Goal: Share content: Share content

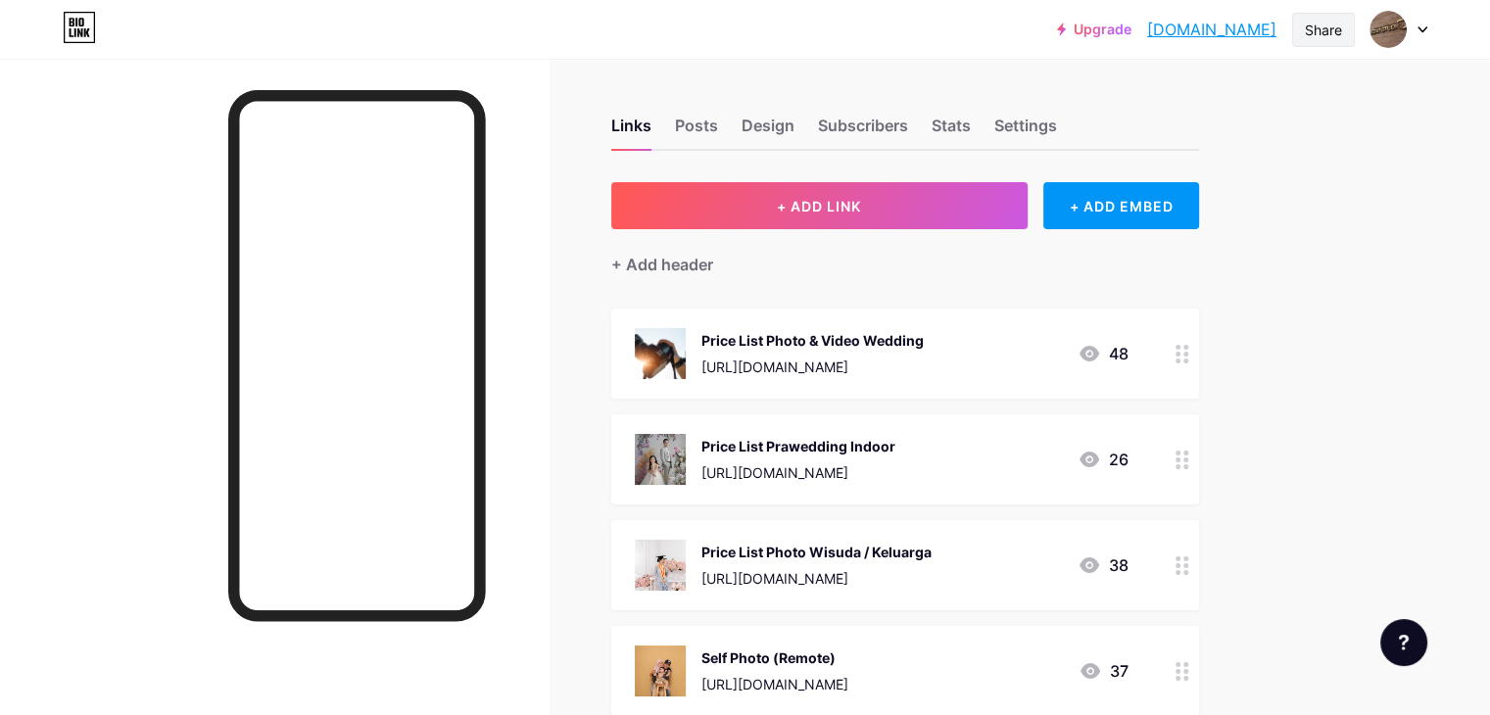
click at [1311, 38] on div "Share" at bounding box center [1323, 30] width 37 height 21
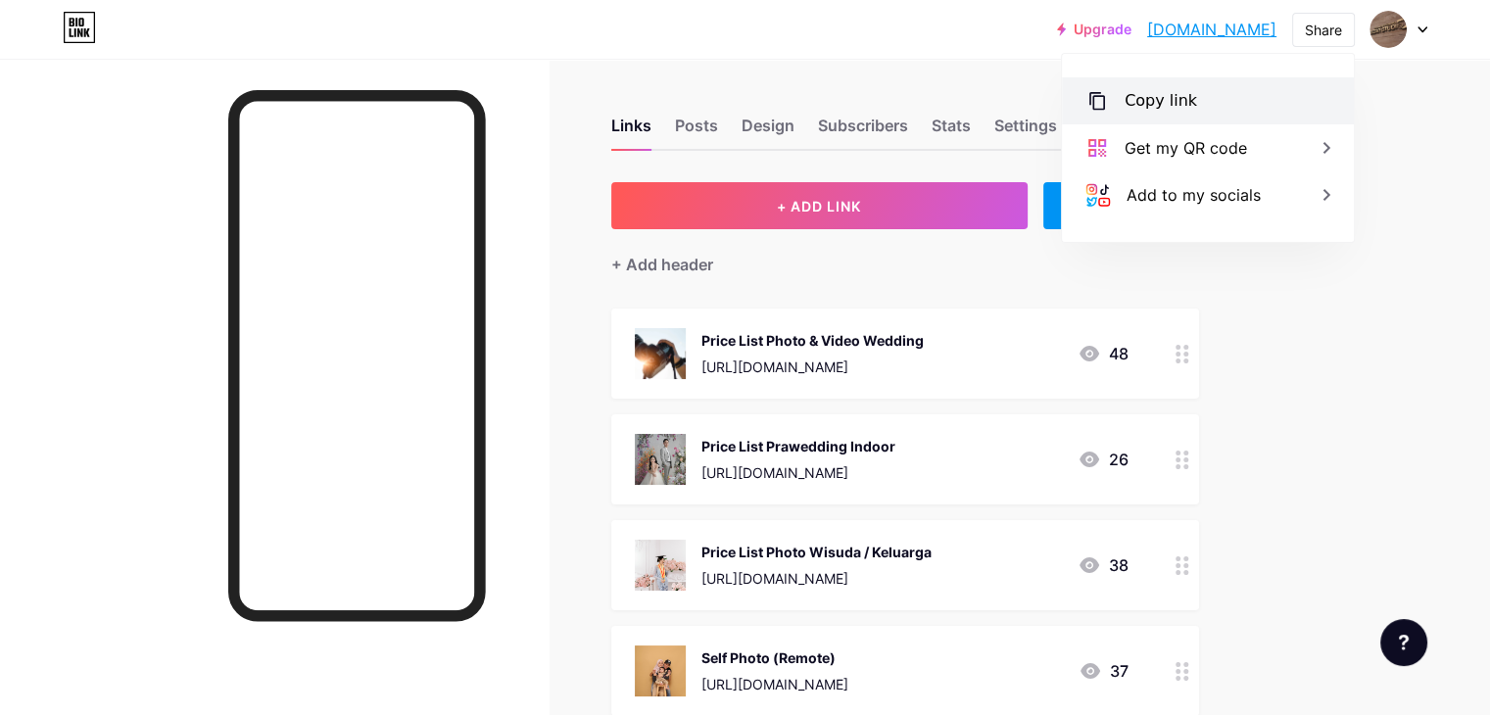
click at [1294, 108] on div "Copy link" at bounding box center [1208, 100] width 292 height 47
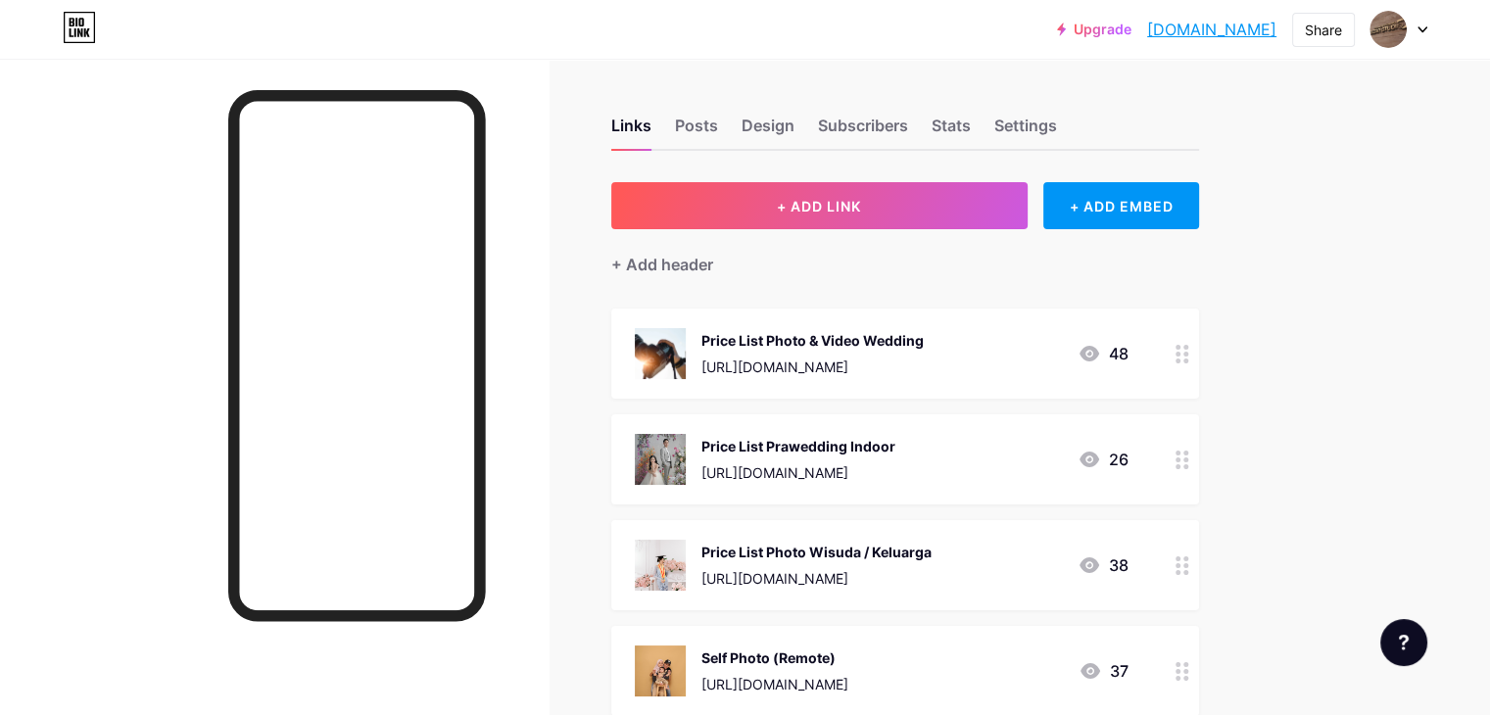
click at [1420, 26] on icon at bounding box center [1422, 29] width 10 height 7
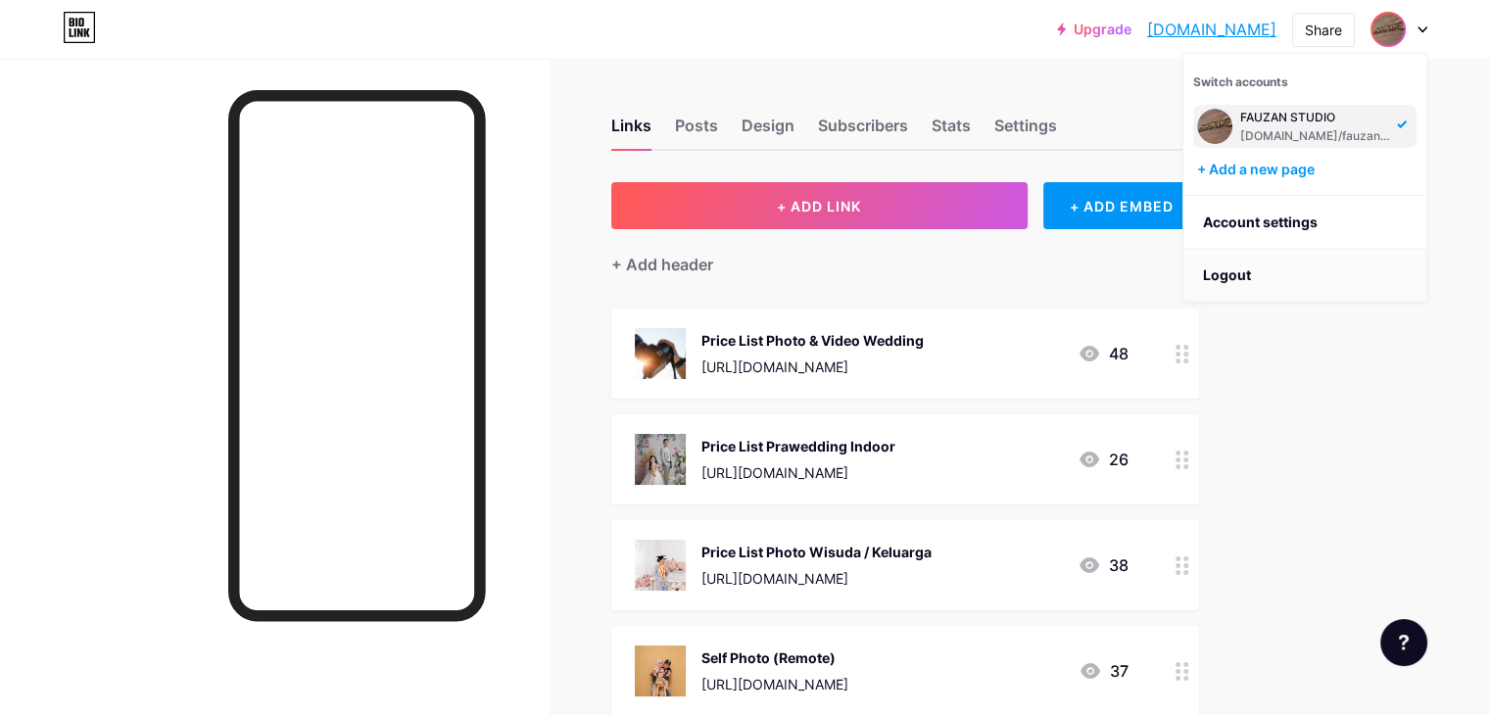
click at [1311, 275] on li "Logout" at bounding box center [1304, 275] width 243 height 53
click at [1220, 272] on li "Logout" at bounding box center [1304, 275] width 243 height 53
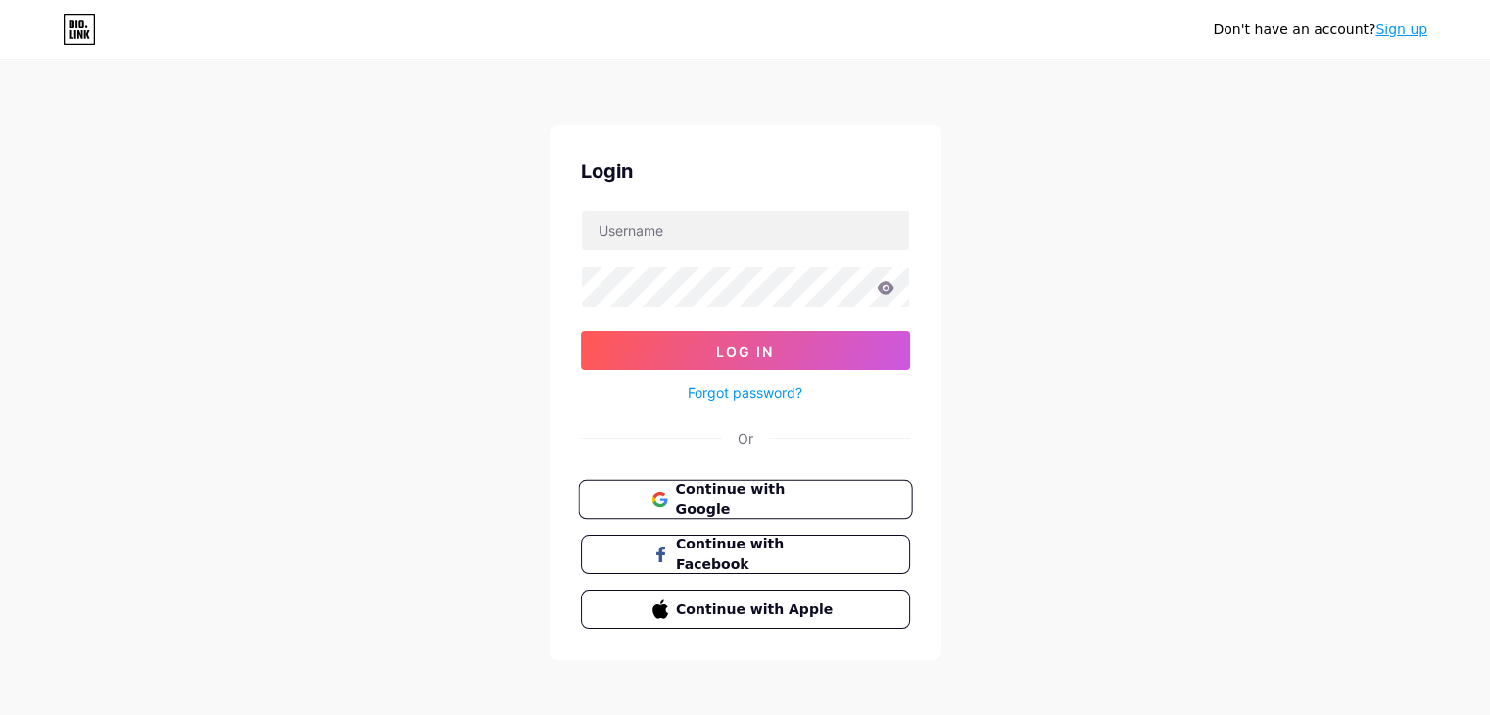
click at [721, 491] on span "Continue with Google" at bounding box center [757, 500] width 164 height 42
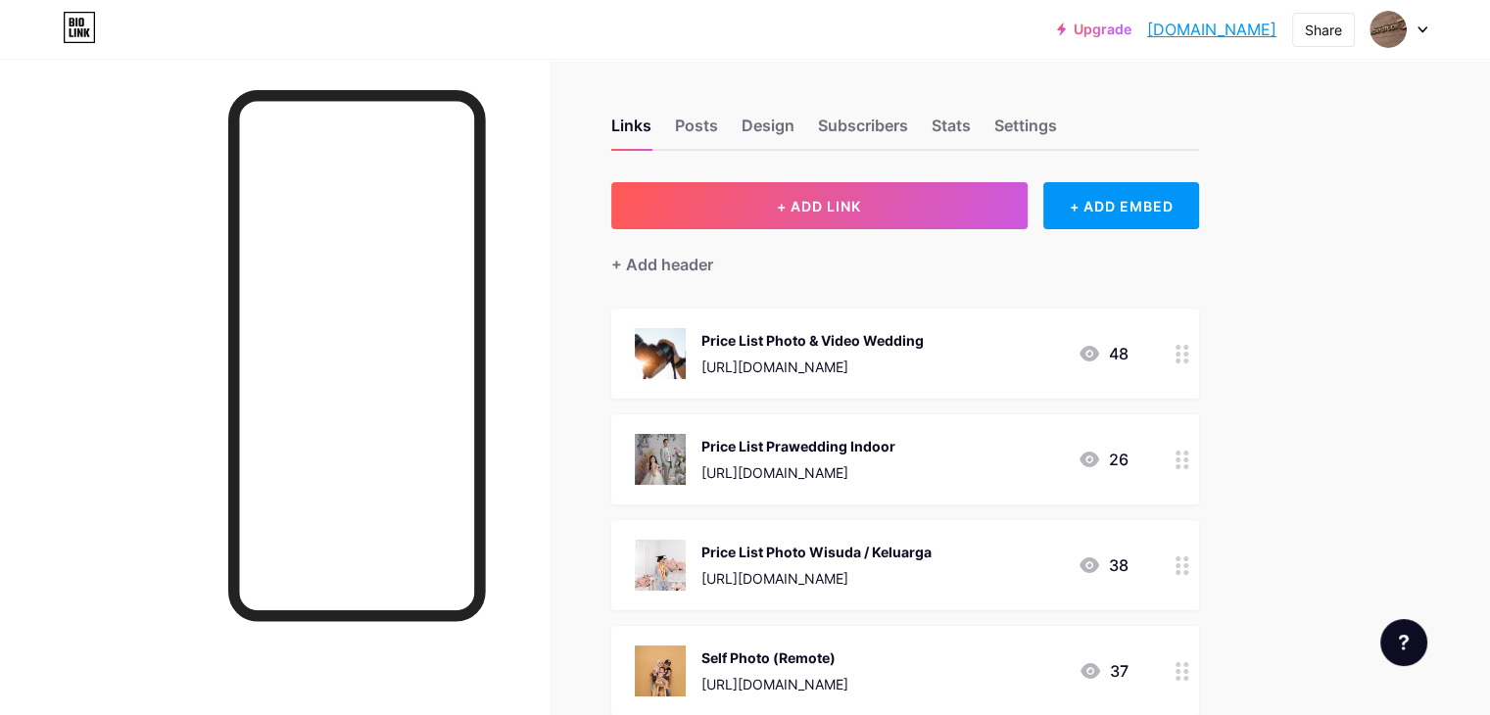
click at [1113, 112] on div "Links Posts Design Subscribers Stats Settings" at bounding box center [905, 116] width 588 height 69
click at [1057, 126] on div "Settings" at bounding box center [1025, 131] width 63 height 35
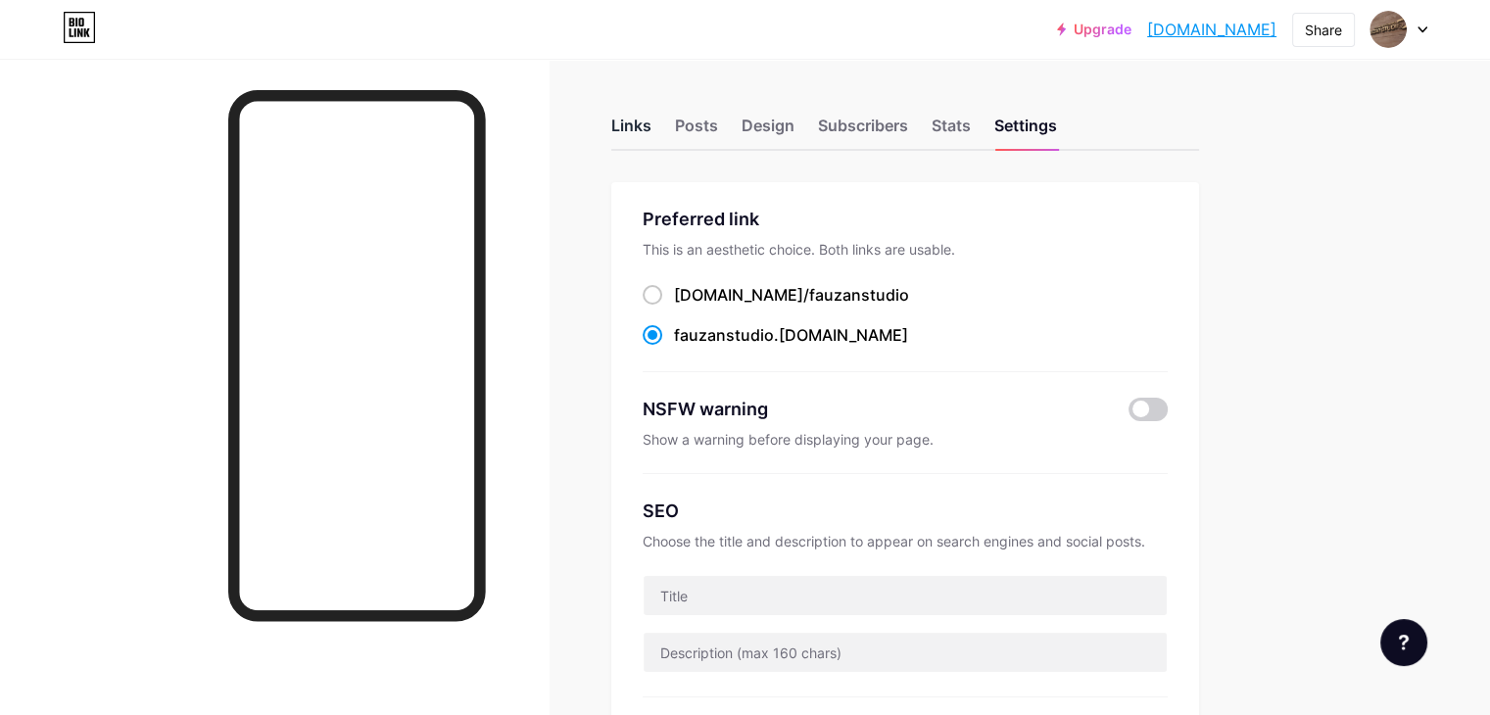
click at [651, 126] on div "Links" at bounding box center [631, 131] width 40 height 35
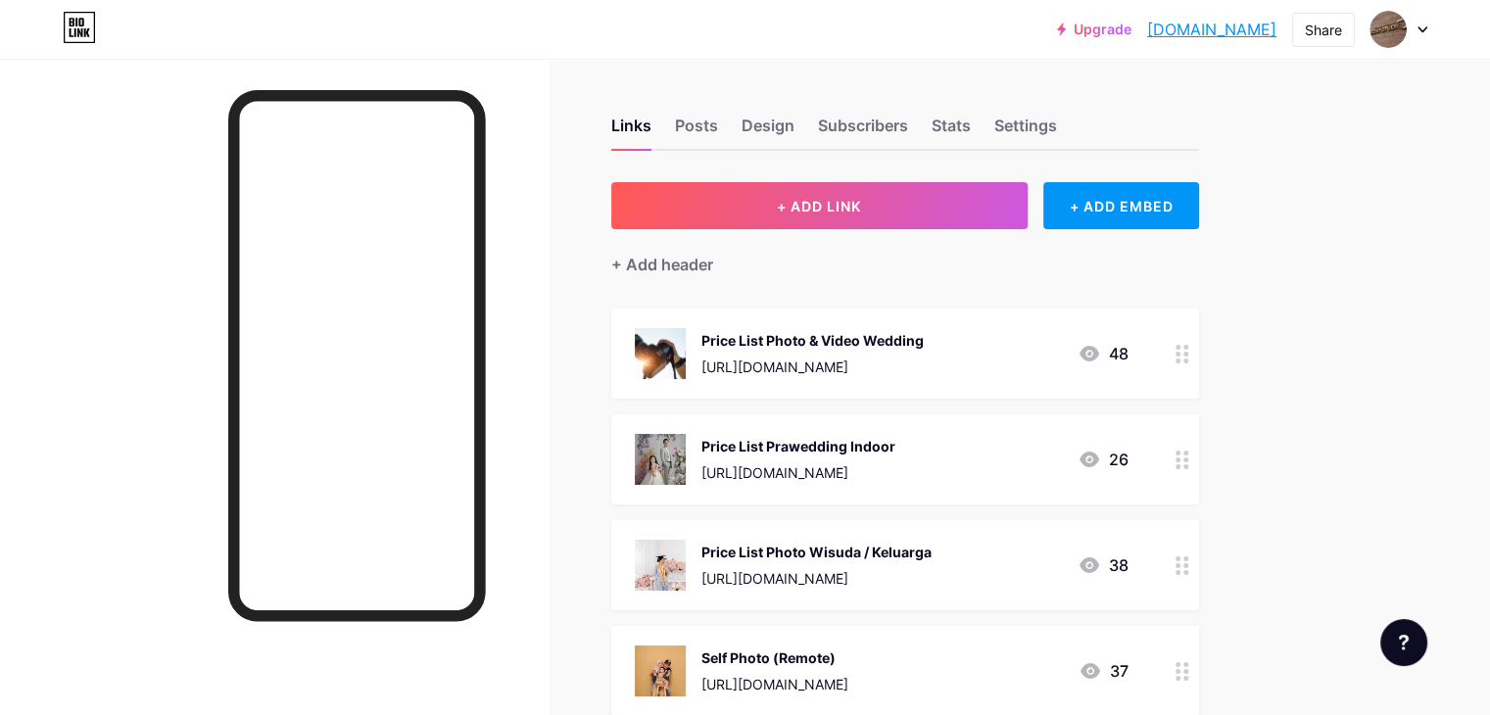
click at [1421, 28] on icon at bounding box center [1422, 29] width 10 height 7
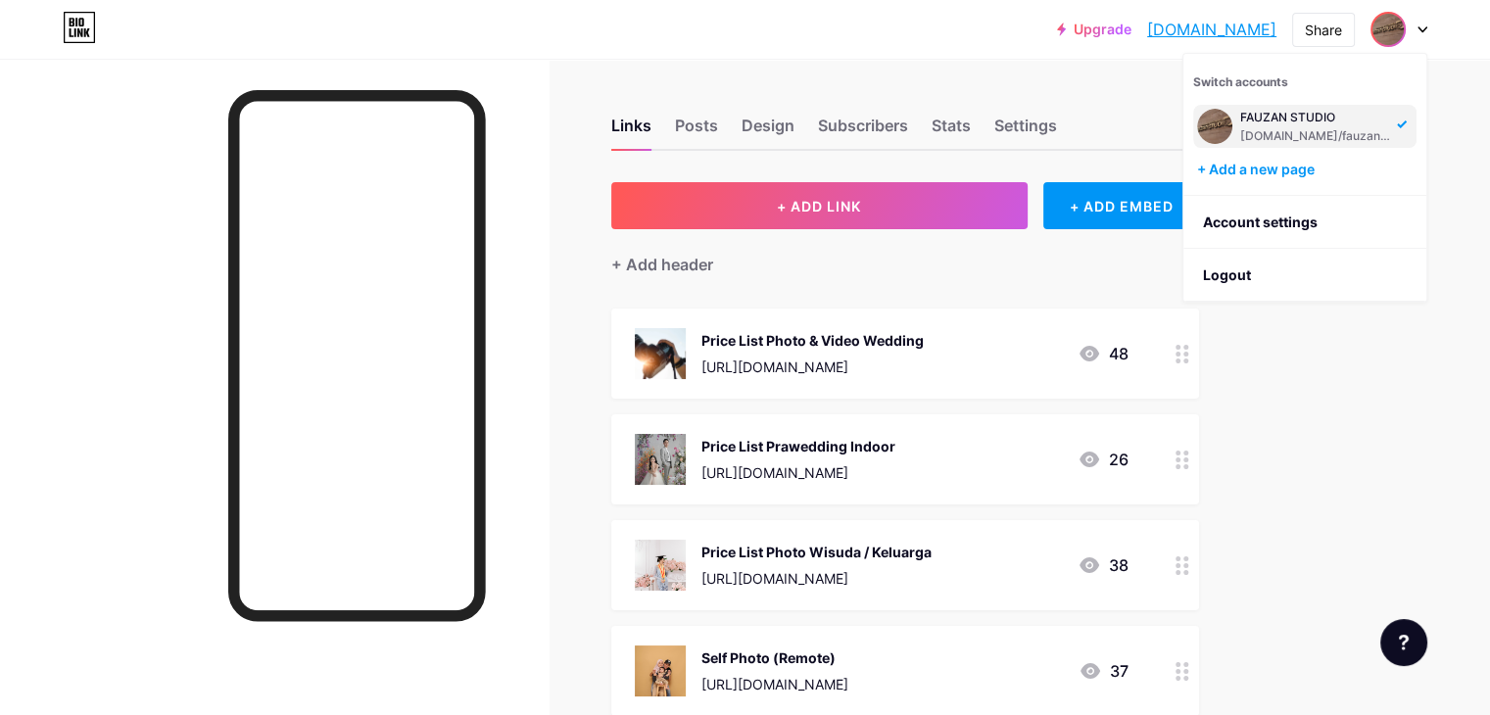
click at [1421, 28] on icon at bounding box center [1422, 29] width 10 height 7
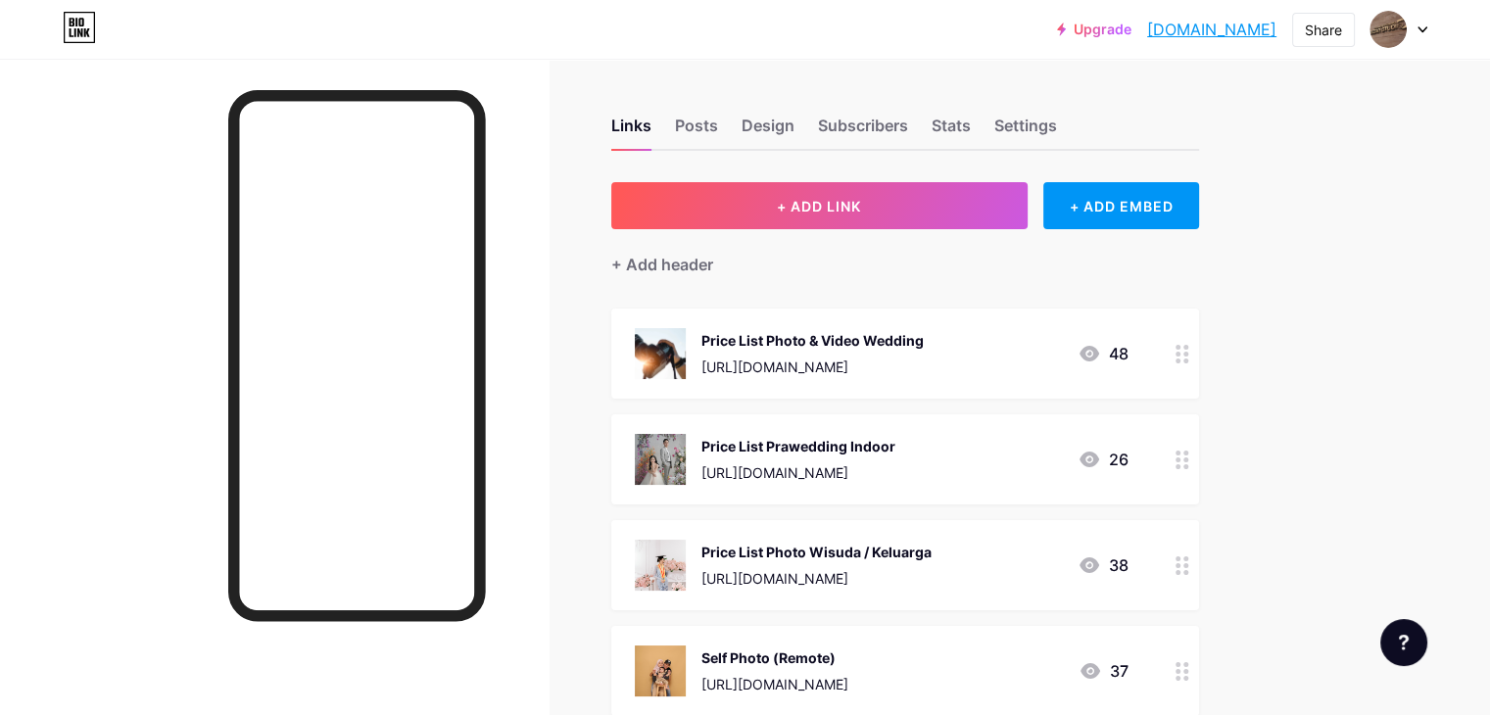
click at [1280, 32] on div "Upgrade fauzanstudio.bi... fauzanstudio.bio.link Share Switch accounts FAUZAN S…" at bounding box center [1242, 29] width 370 height 35
click at [1315, 28] on div "Share" at bounding box center [1323, 30] width 37 height 21
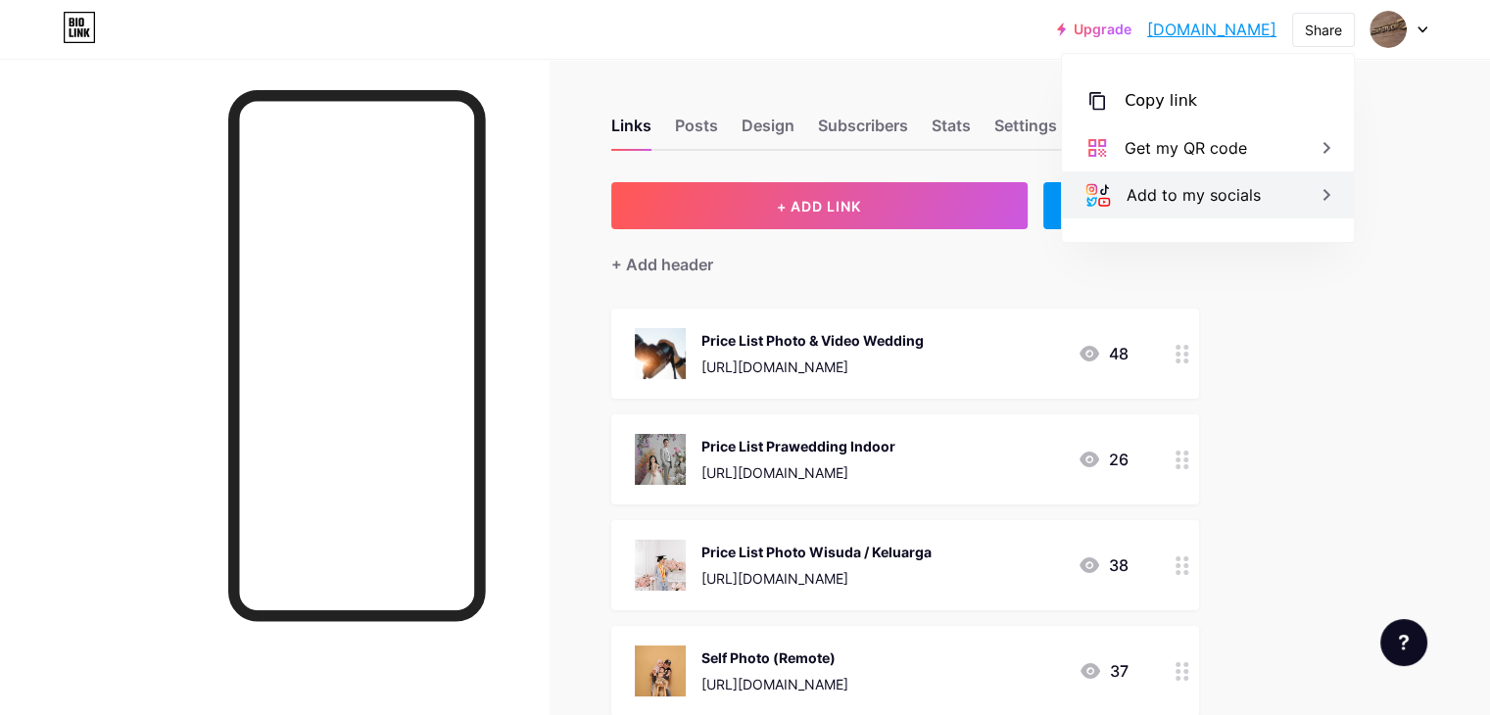
click at [1280, 189] on div "Add to my socials" at bounding box center [1208, 194] width 292 height 47
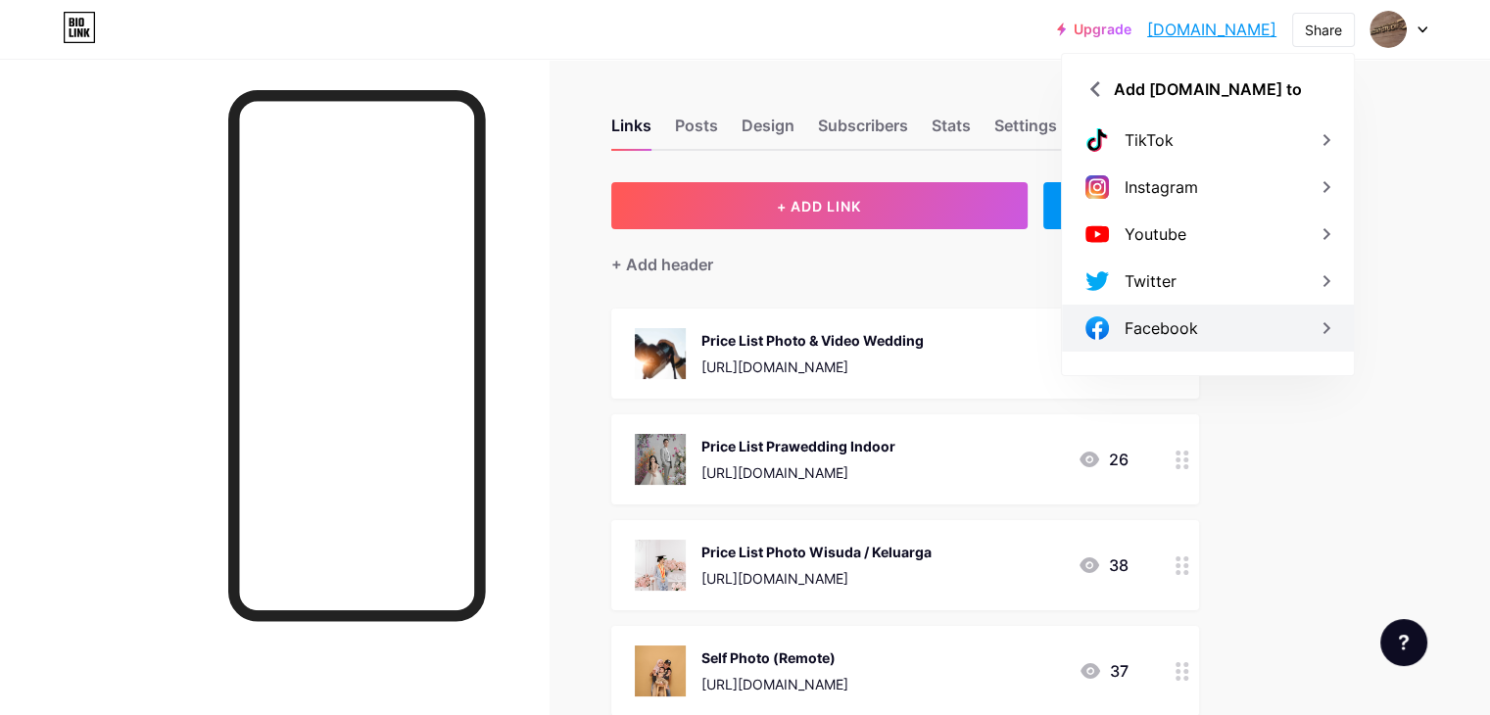
click at [1281, 334] on div "Facebook" at bounding box center [1208, 328] width 292 height 47
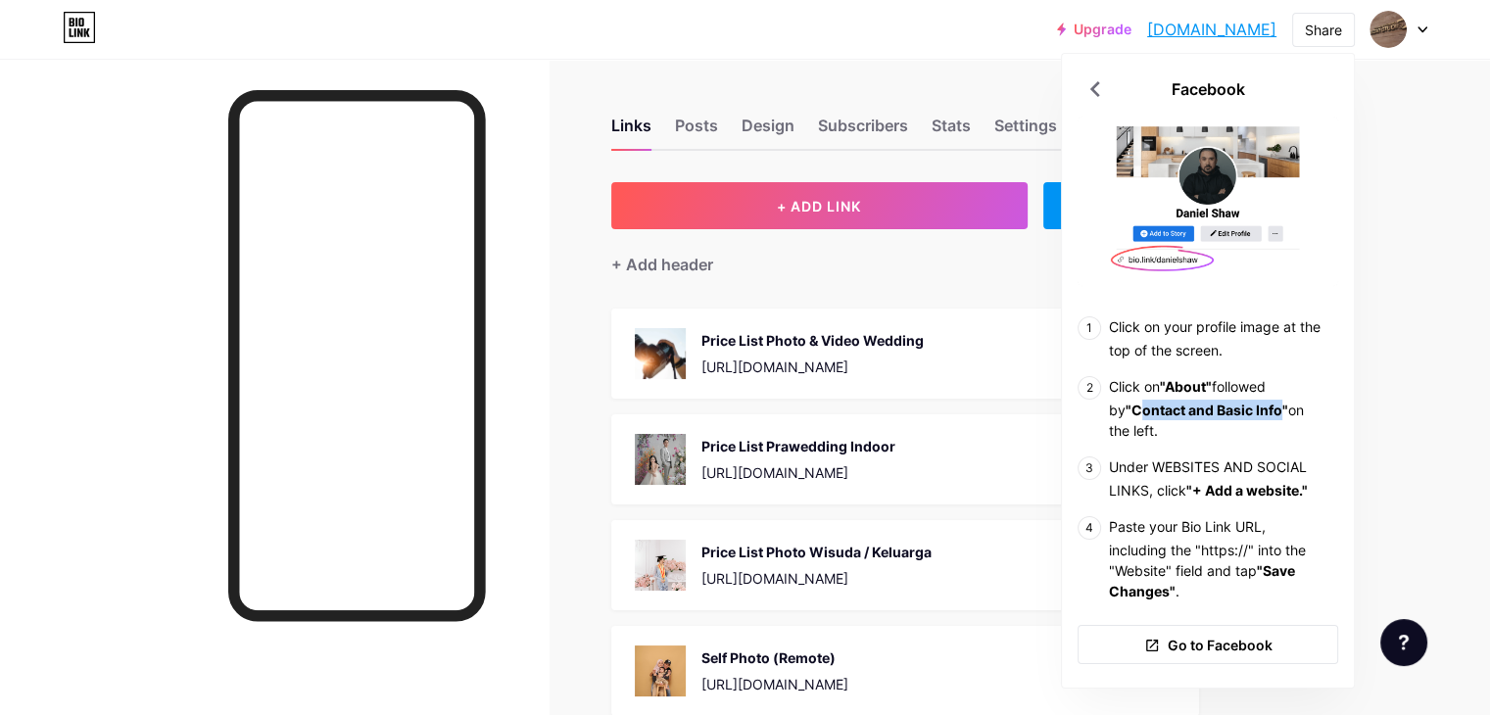
drag, startPoint x: 1124, startPoint y: 413, endPoint x: 1263, endPoint y: 404, distance: 138.5
click at [1263, 404] on b ""Contact and Basic Info"" at bounding box center [1206, 410] width 163 height 17
click at [1156, 406] on b ""Contact and Basic Info"" at bounding box center [1206, 410] width 163 height 17
drag, startPoint x: 1116, startPoint y: 412, endPoint x: 1250, endPoint y: 409, distance: 134.2
click at [1250, 409] on b ""Contact and Basic Info"" at bounding box center [1206, 410] width 163 height 17
